Goal: Browse casually: Explore the website without a specific task or goal

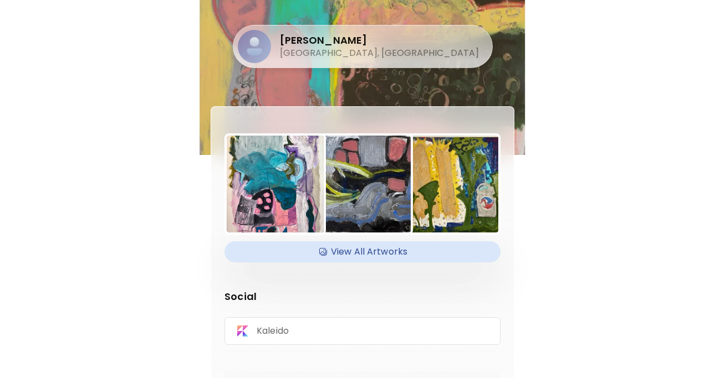
click at [283, 197] on img at bounding box center [275, 184] width 97 height 97
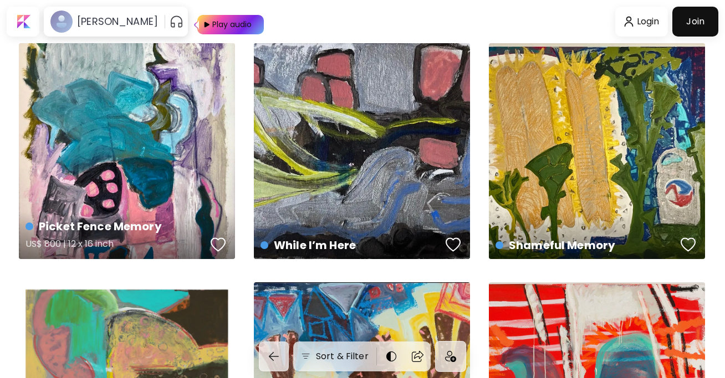
click at [146, 183] on div "Picket Fence Memory US$ 800 | 12 x 16 inch" at bounding box center [127, 151] width 216 height 216
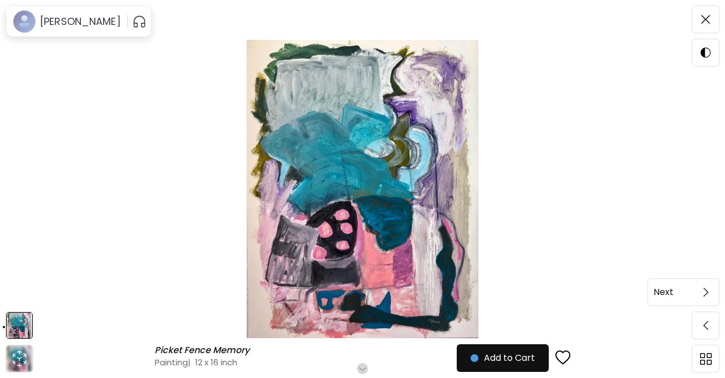
click at [709, 295] on span at bounding box center [705, 292] width 23 height 23
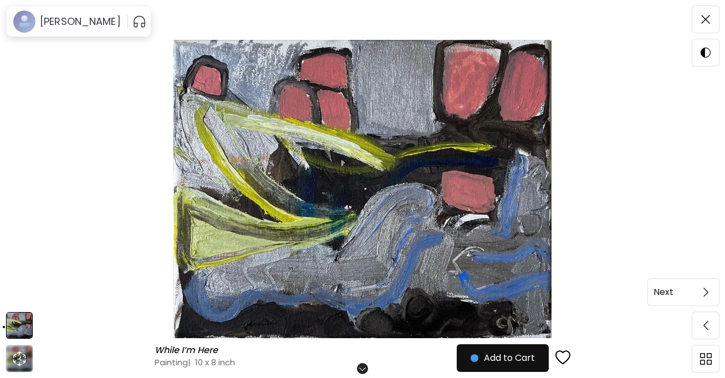
click at [706, 293] on img at bounding box center [705, 292] width 5 height 9
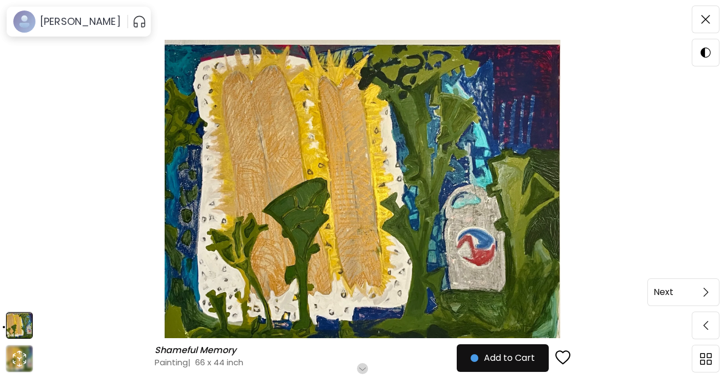
click at [706, 293] on img at bounding box center [705, 292] width 5 height 9
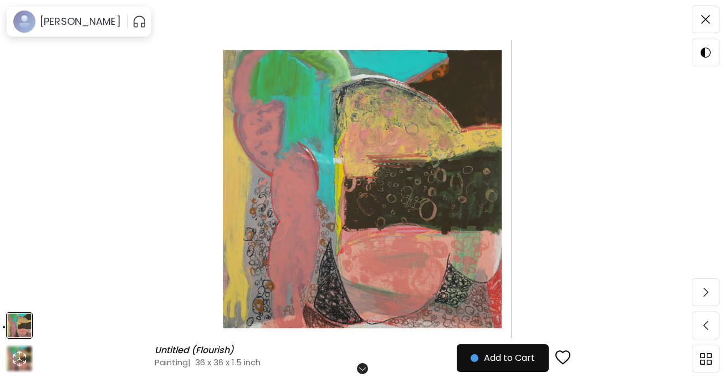
click at [706, 293] on img at bounding box center [705, 292] width 5 height 9
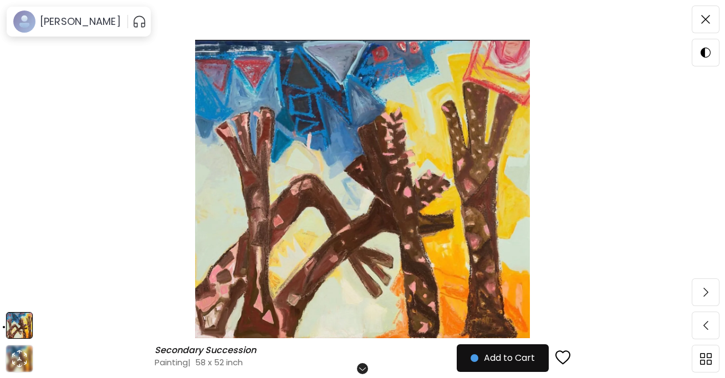
click at [706, 293] on img at bounding box center [705, 292] width 5 height 9
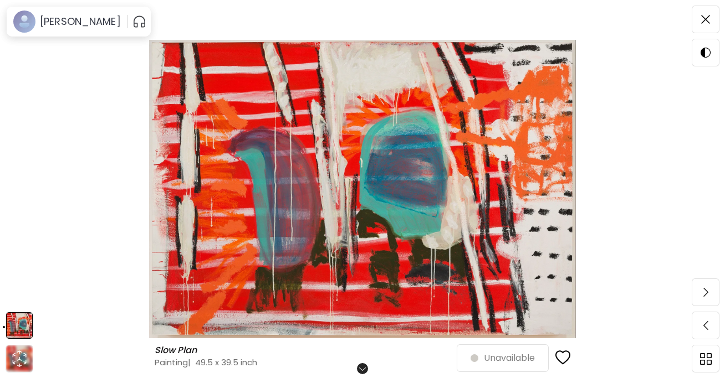
click at [706, 293] on img at bounding box center [705, 292] width 5 height 9
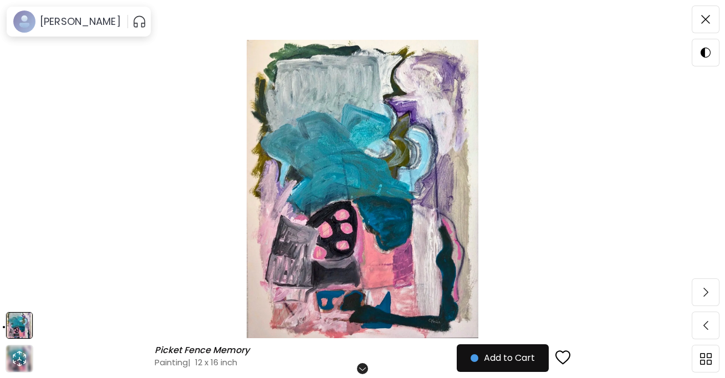
click at [706, 293] on img at bounding box center [705, 292] width 5 height 9
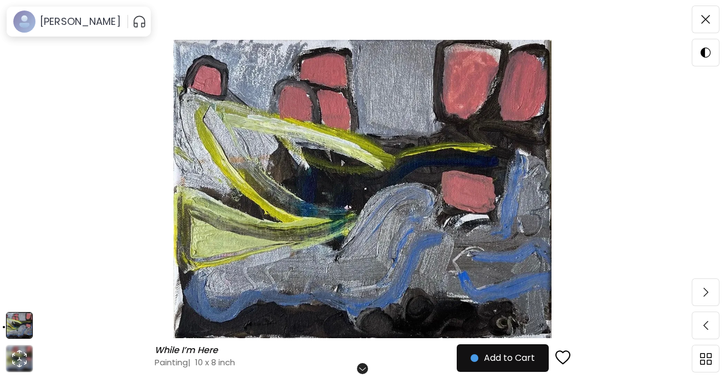
click at [706, 293] on img at bounding box center [705, 292] width 5 height 9
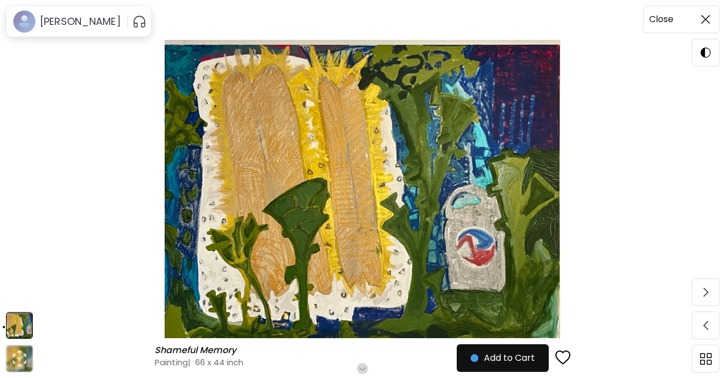
click at [702, 23] on img at bounding box center [705, 19] width 9 height 9
